Goal: Navigation & Orientation: Understand site structure

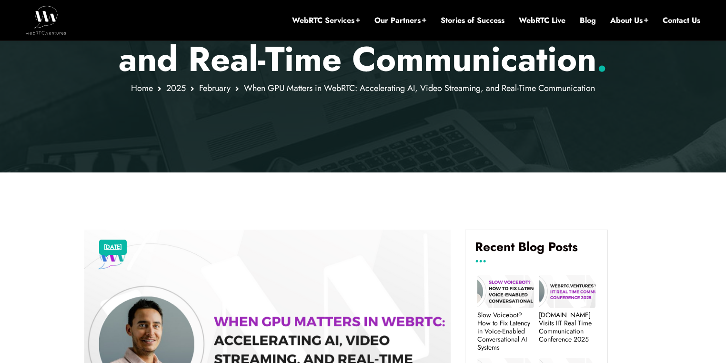
scroll to position [10, 0]
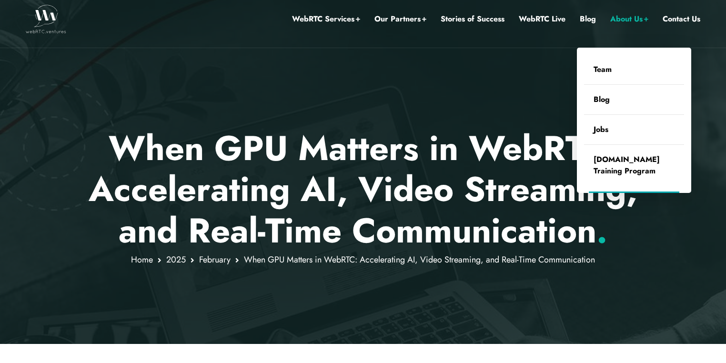
click at [621, 17] on link "About Us" at bounding box center [629, 19] width 38 height 12
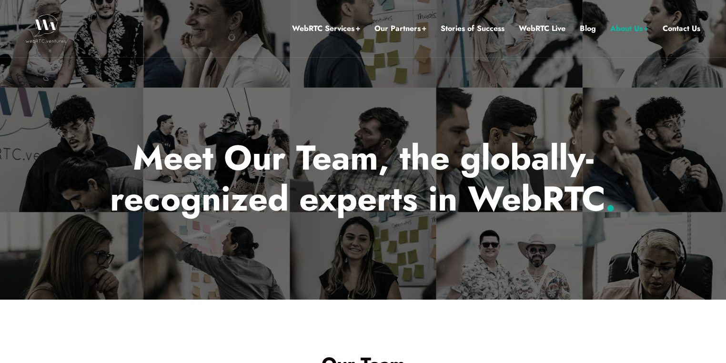
click at [492, 197] on h1 "Meet Our Team, the globally-recognized experts in WebRTC ." at bounding box center [363, 178] width 558 height 82
click at [556, 32] on link "WebRTC Live" at bounding box center [542, 28] width 47 height 12
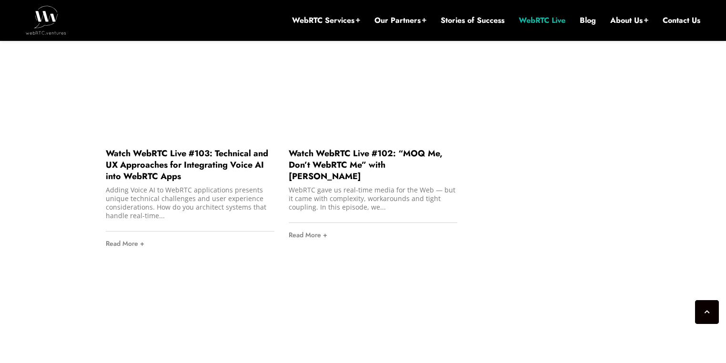
scroll to position [819, 0]
